Goal: Use online tool/utility

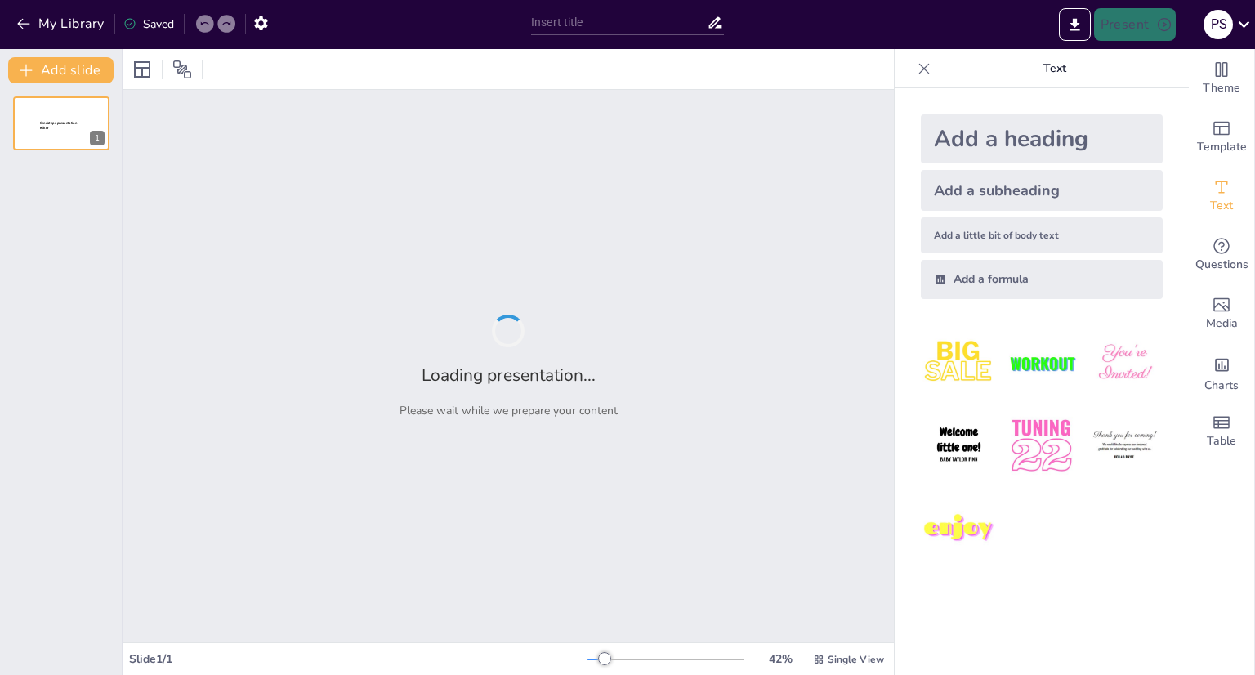
type input "Imported Reflexión Inicial Desarrollo Humano Daisy Rodríguez.pptx"
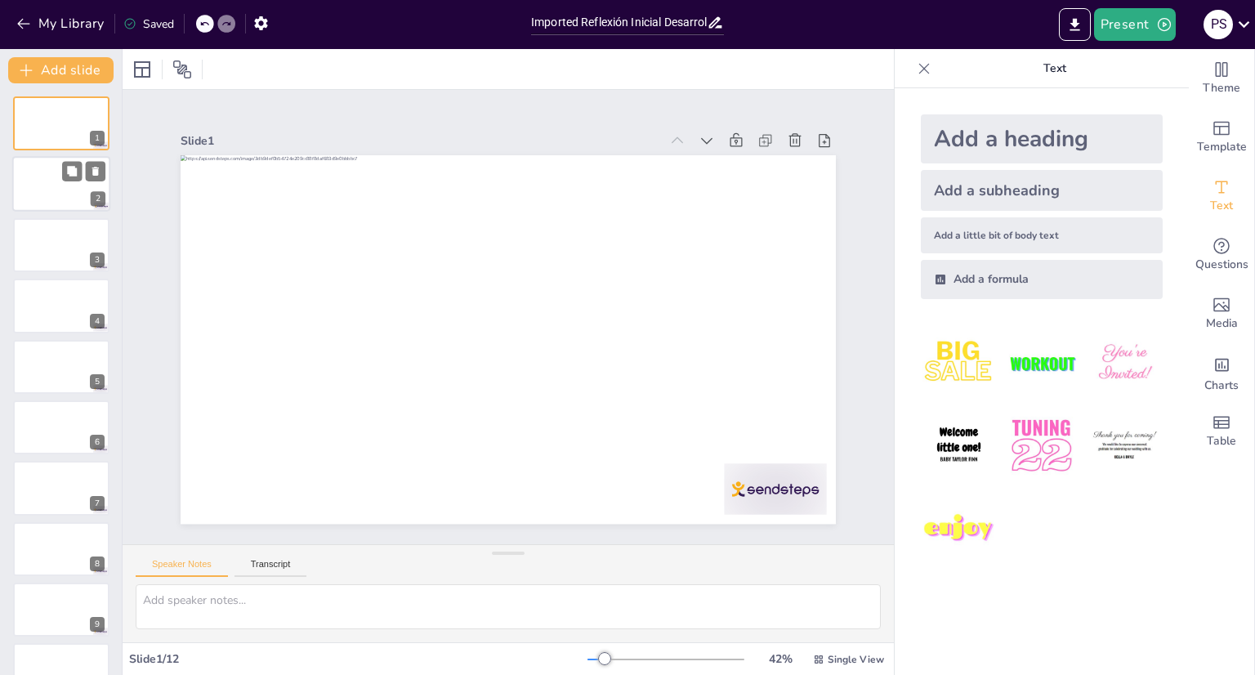
click at [65, 186] on div at bounding box center [61, 185] width 98 height 56
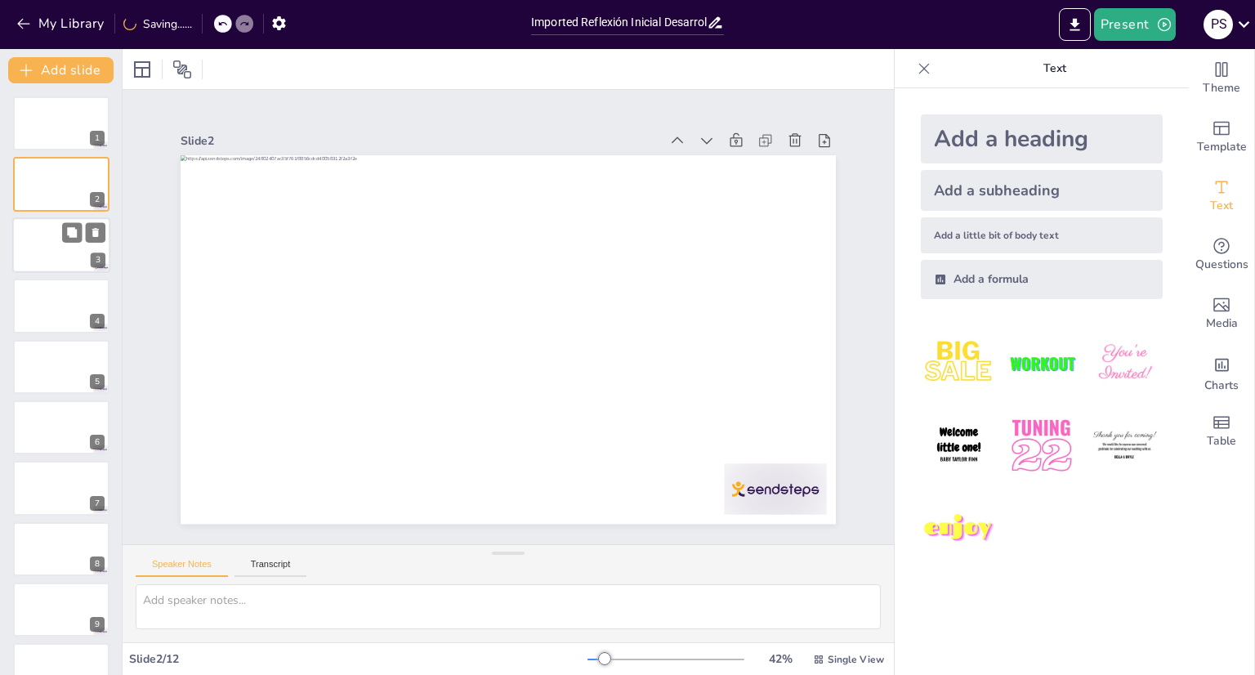
click at [39, 251] on div at bounding box center [61, 245] width 98 height 56
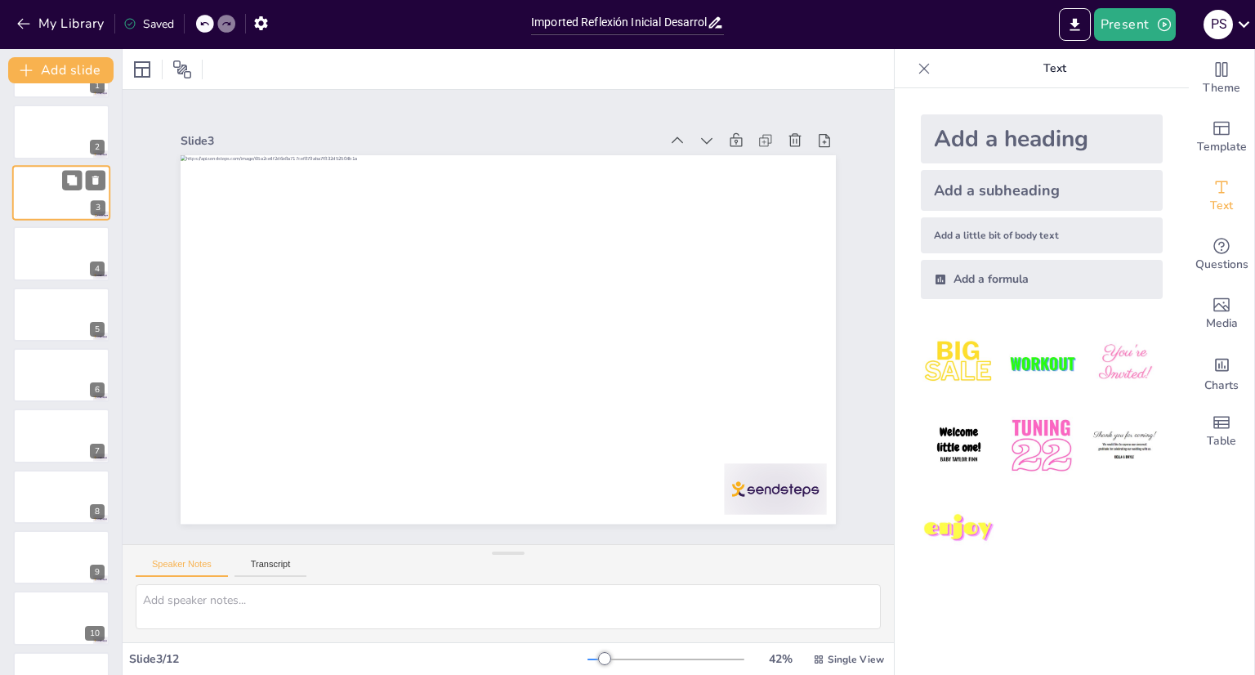
scroll to position [157, 0]
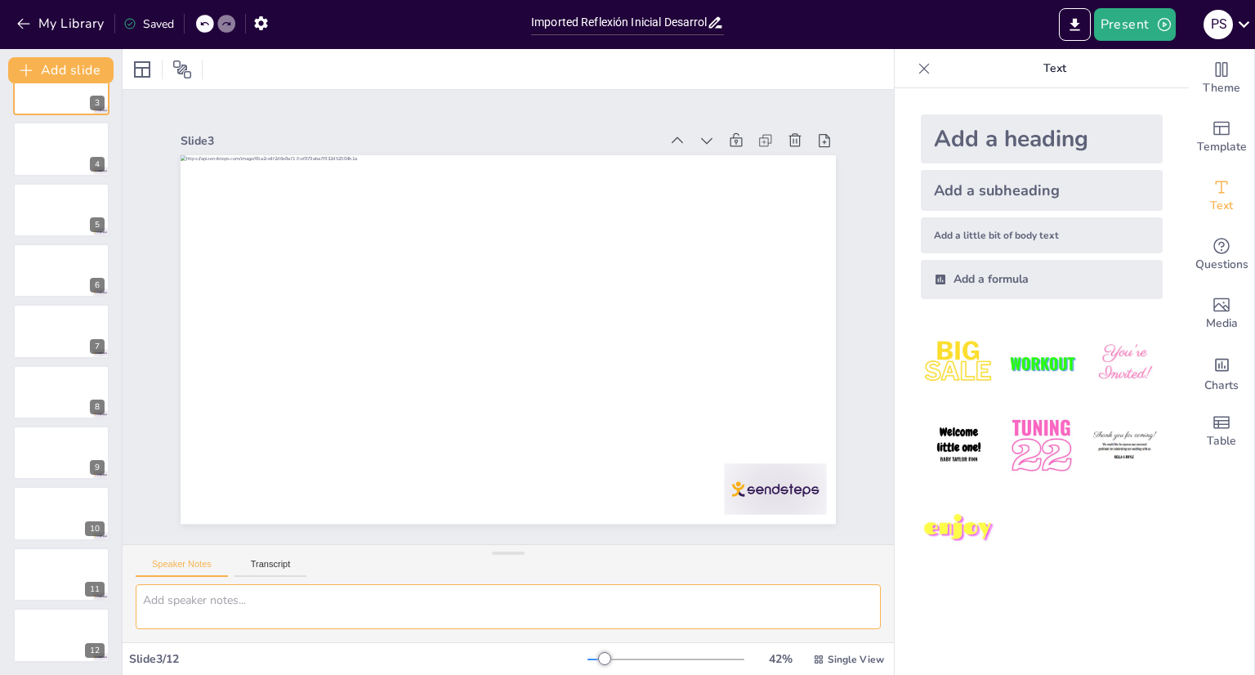
click at [172, 586] on textarea at bounding box center [508, 606] width 745 height 45
click at [273, 574] on button "Transcript" at bounding box center [270, 568] width 73 height 18
click at [209, 595] on textarea at bounding box center [508, 606] width 745 height 45
